Goal: Information Seeking & Learning: Understand process/instructions

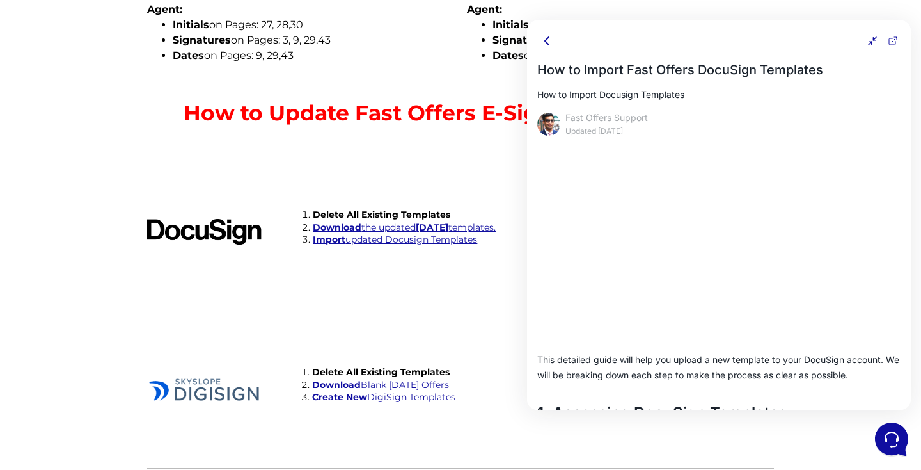
click at [468, 61] on div "Buyer: Initials on Pages: 1, 2, 3, 4, 6, 7, 11, 12, 13, 15 Signatures on Pages:…" at bounding box center [621, 2] width 320 height 154
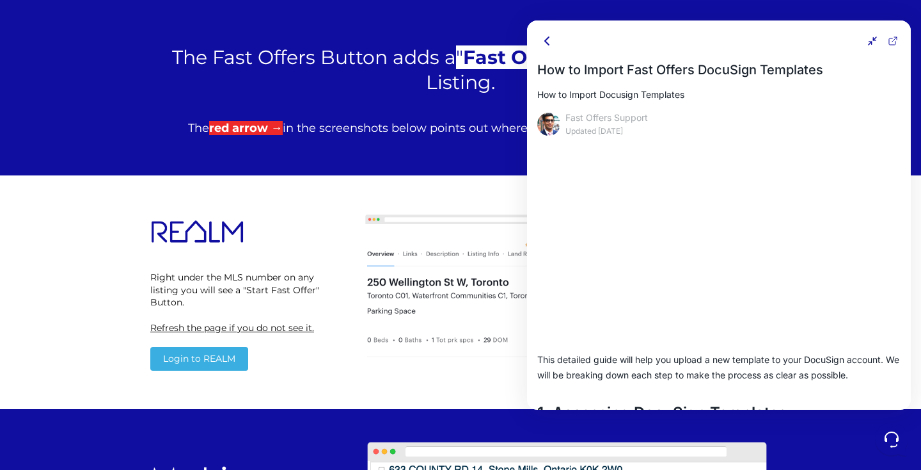
scroll to position [688, 0]
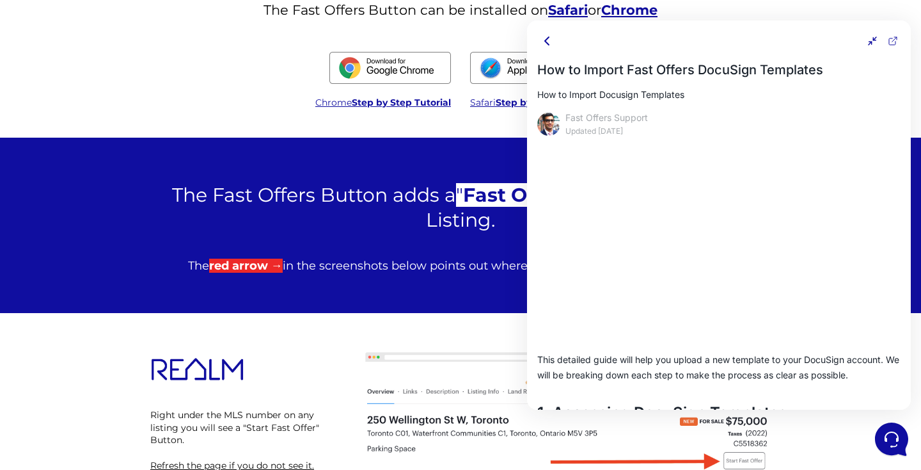
click at [549, 42] on icon at bounding box center [547, 40] width 15 height 15
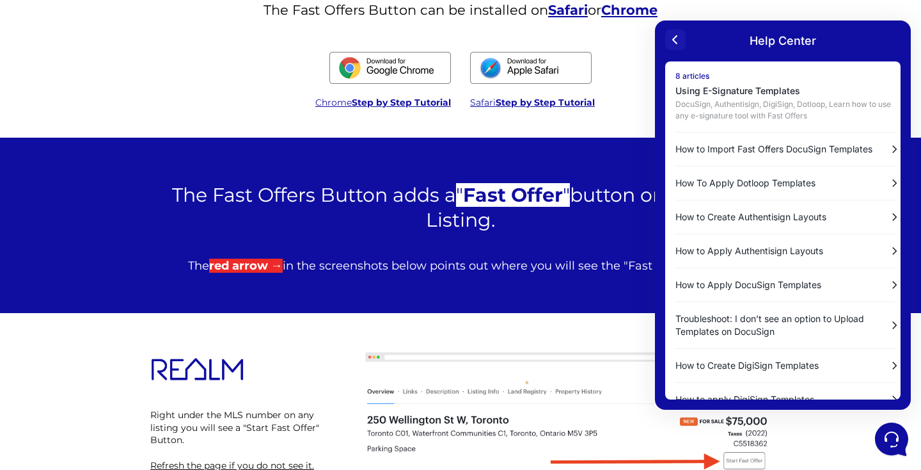
click at [675, 39] on icon at bounding box center [675, 39] width 15 height 15
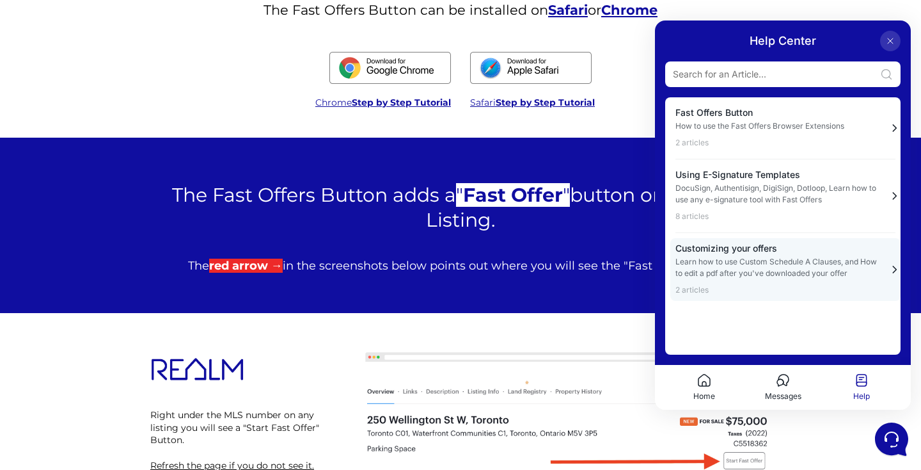
click at [763, 258] on p "Learn how to use Custom Schedule A Clauses, and How to edit a pdf after you've …" at bounding box center [778, 267] width 205 height 23
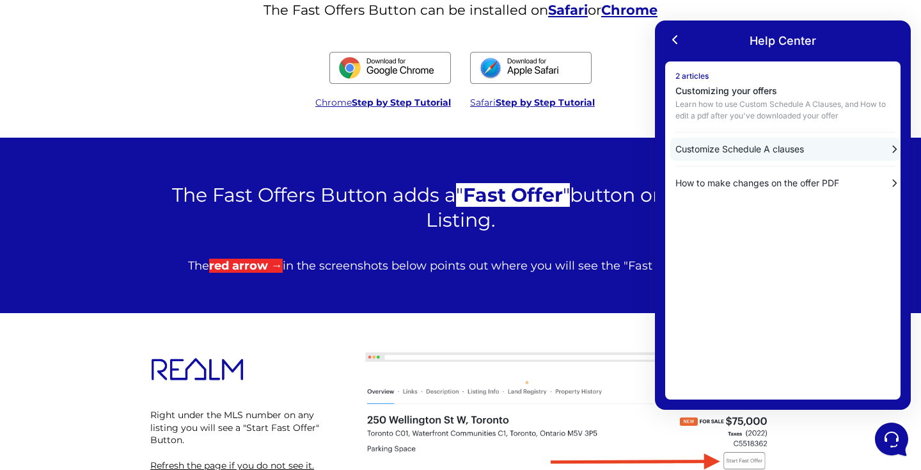
click at [763, 145] on p "Customize Schedule A clauses" at bounding box center [777, 149] width 202 height 13
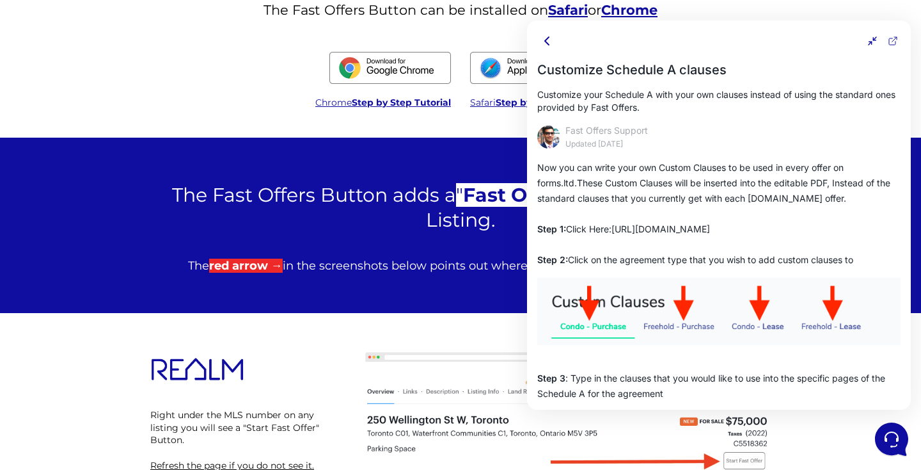
scroll to position [649, 0]
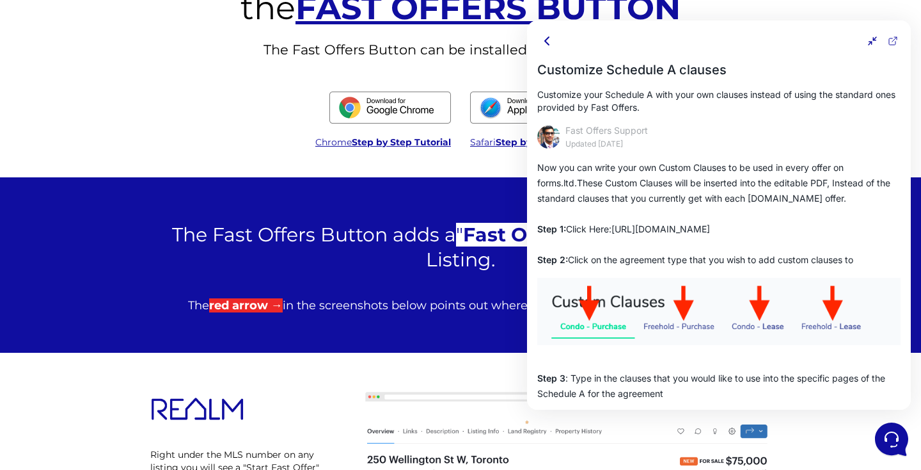
click at [548, 39] on icon at bounding box center [547, 40] width 15 height 15
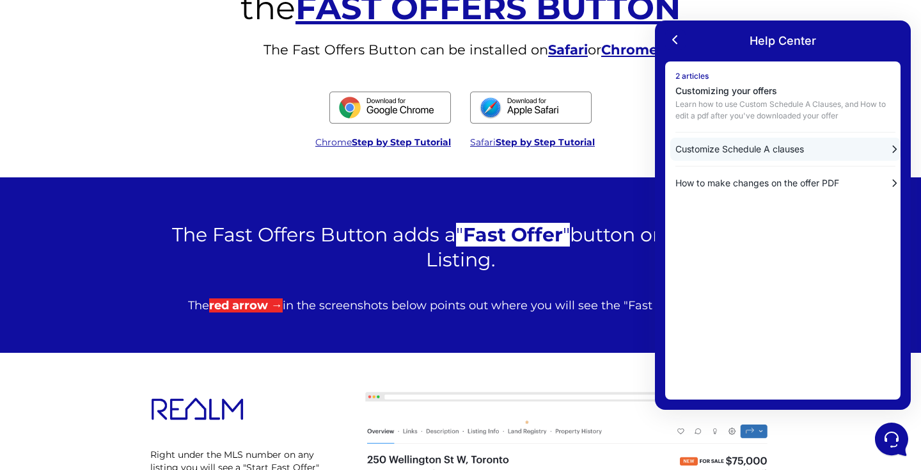
click at [743, 150] on p "Customize Schedule A clauses" at bounding box center [777, 149] width 202 height 13
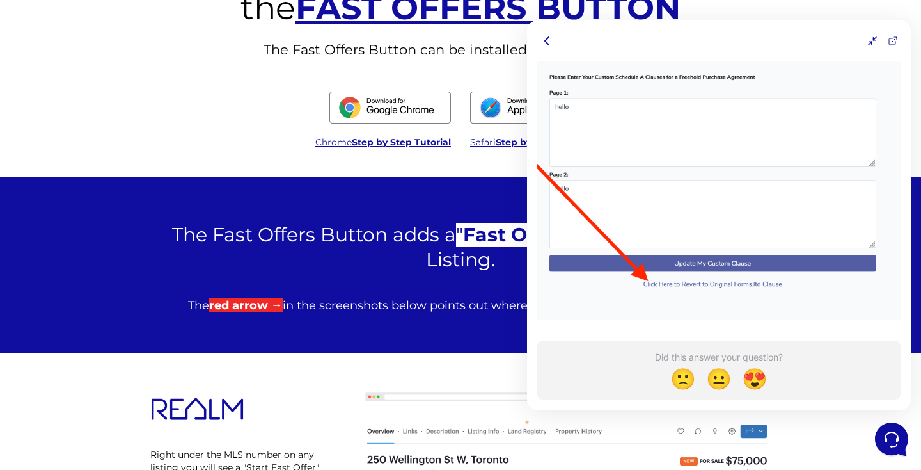
scroll to position [1065, 0]
click at [548, 35] on icon at bounding box center [547, 40] width 15 height 15
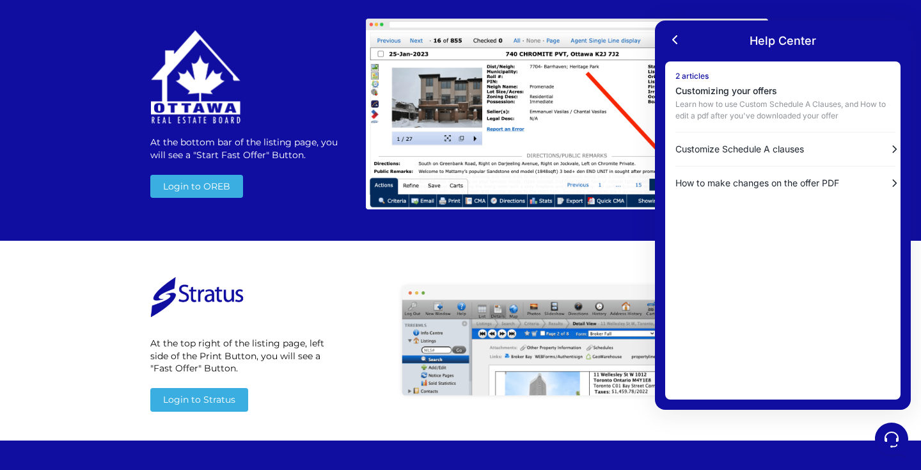
scroll to position [1782, 0]
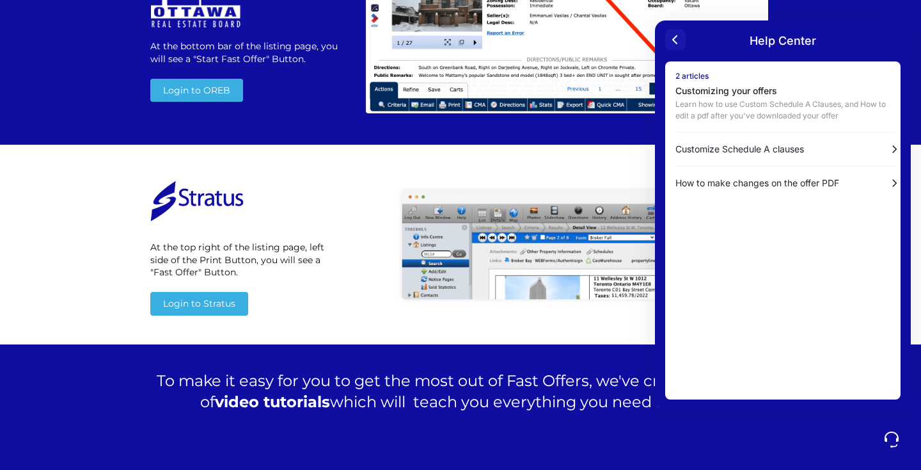
click at [673, 37] on icon at bounding box center [675, 39] width 15 height 15
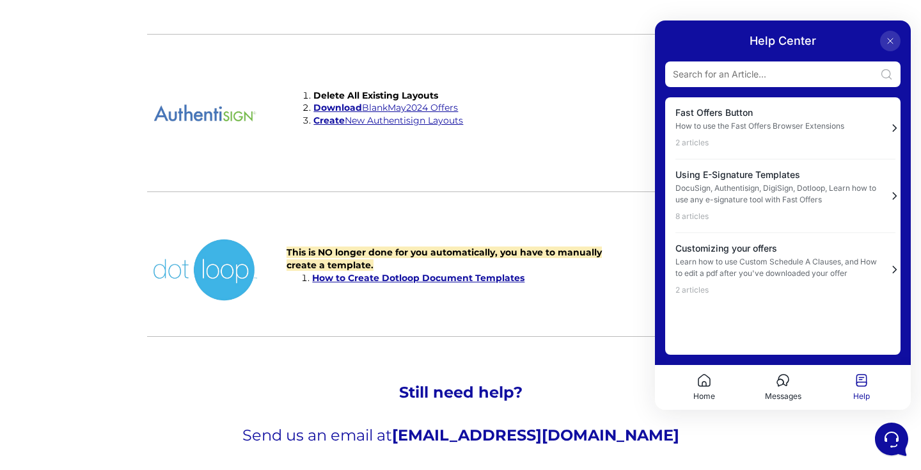
scroll to position [3195, 0]
click at [883, 38] on button at bounding box center [890, 41] width 20 height 20
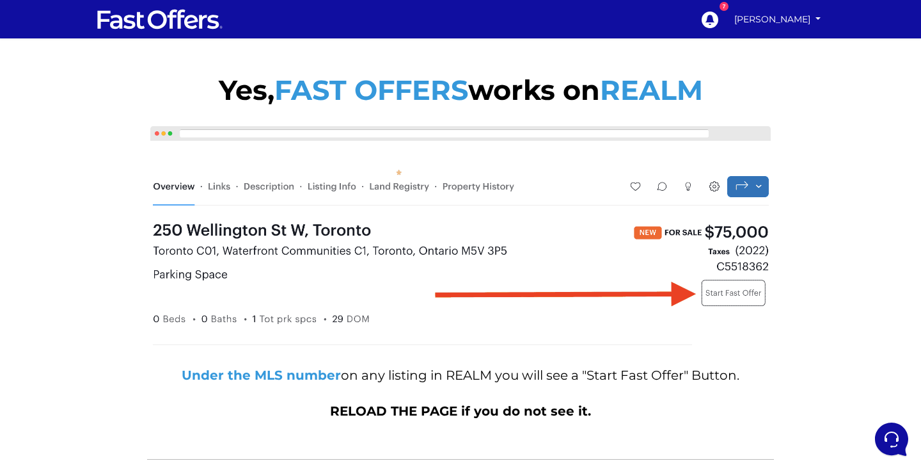
scroll to position [0, 0]
click at [803, 19] on link "Maya Kaye" at bounding box center [777, 19] width 95 height 22
click at [718, 23] on icon at bounding box center [710, 20] width 17 height 17
